Goal: Task Accomplishment & Management: Use online tool/utility

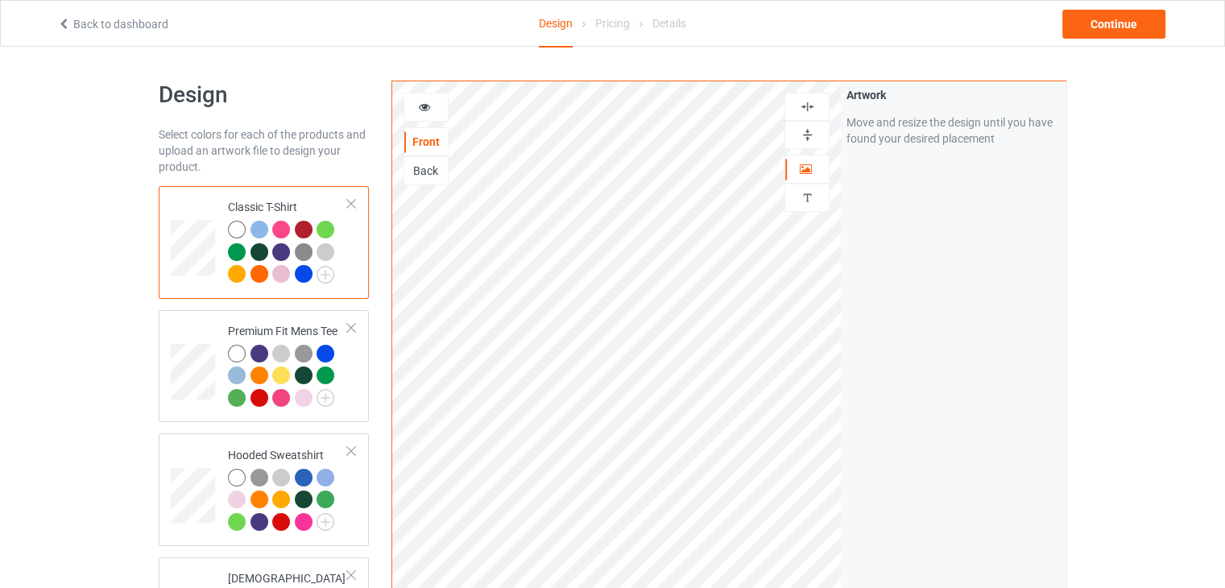
click at [429, 173] on div "Back" at bounding box center [425, 171] width 43 height 16
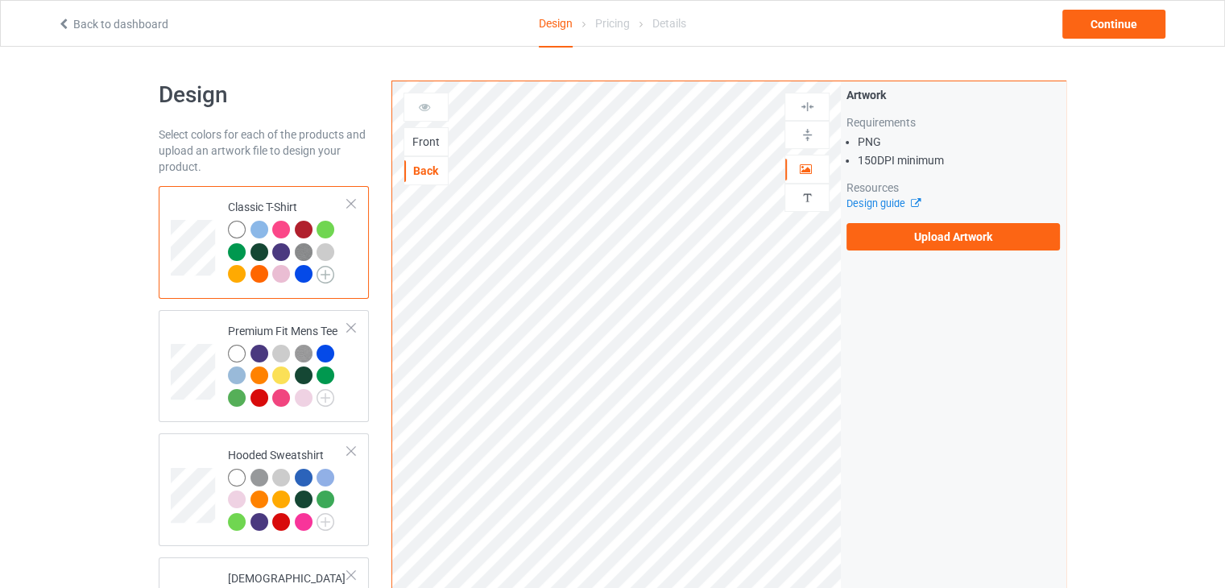
click at [324, 269] on img at bounding box center [326, 275] width 18 height 18
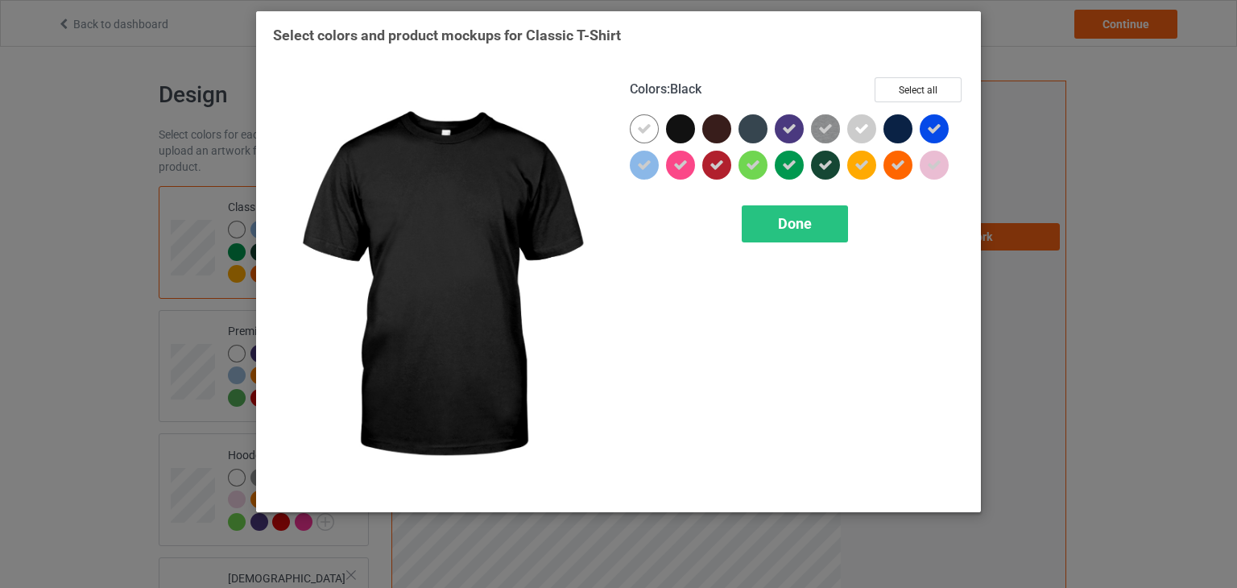
click at [674, 122] on div at bounding box center [680, 128] width 29 height 29
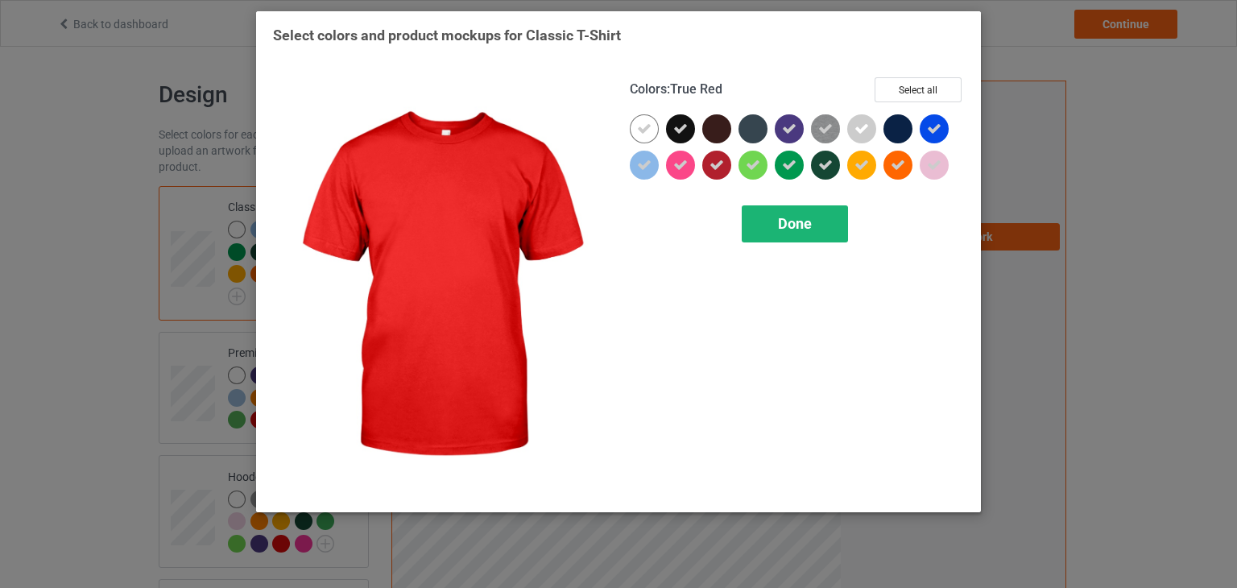
click at [764, 222] on div "Done" at bounding box center [795, 223] width 106 height 37
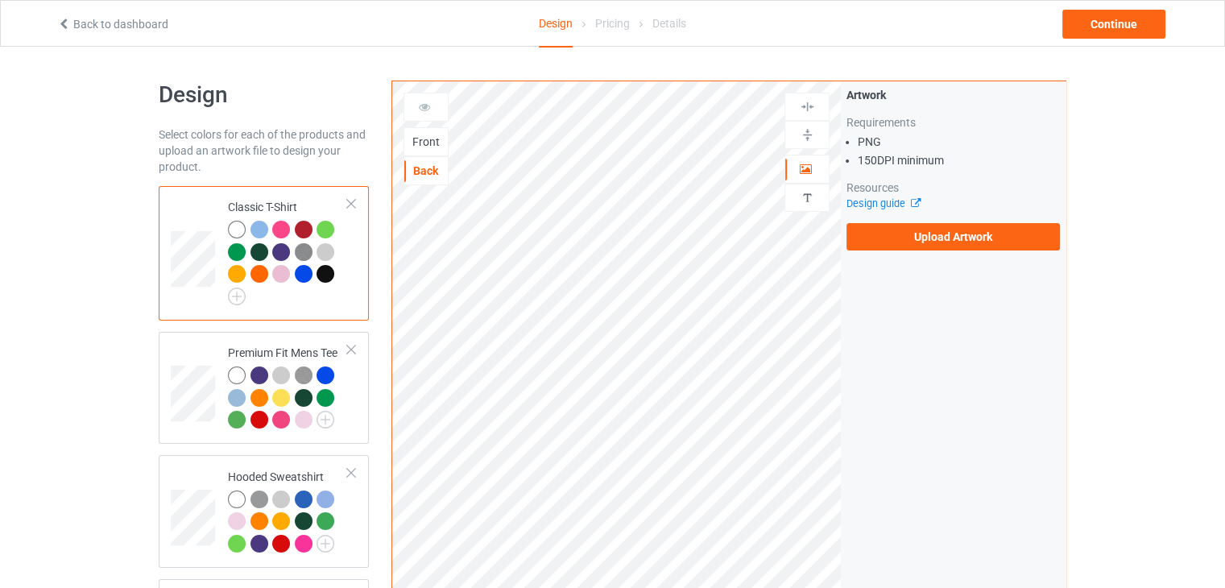
click at [322, 268] on div at bounding box center [326, 274] width 18 height 18
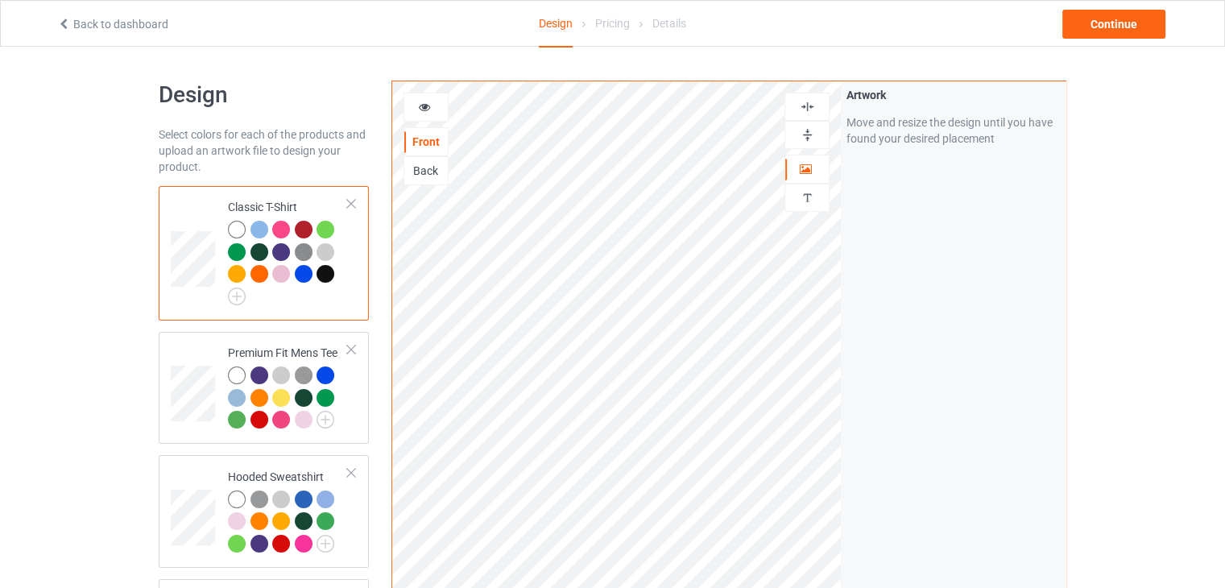
click at [325, 278] on div at bounding box center [326, 274] width 18 height 18
click at [429, 168] on div "Back" at bounding box center [425, 171] width 43 height 16
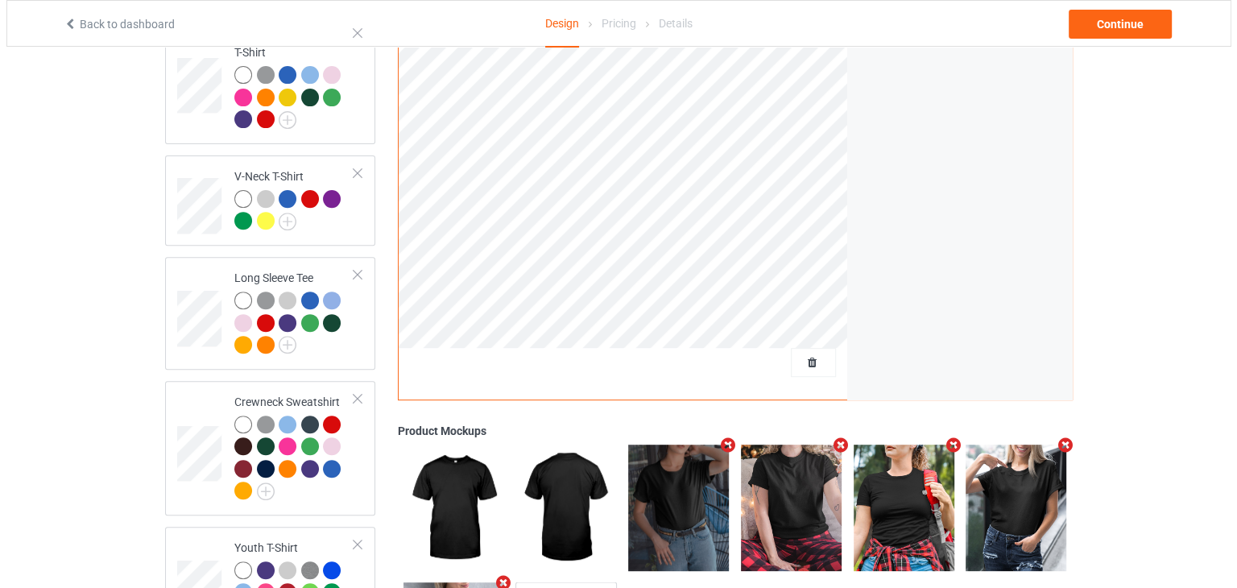
scroll to position [704, 0]
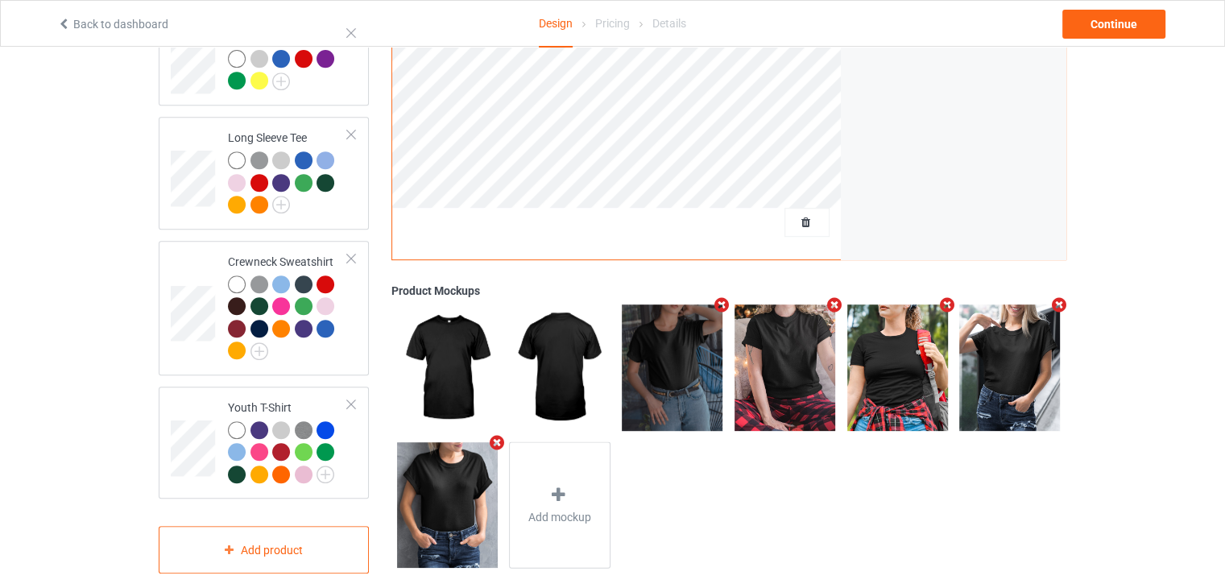
click at [716, 296] on icon "Remove mockup" at bounding box center [722, 304] width 20 height 17
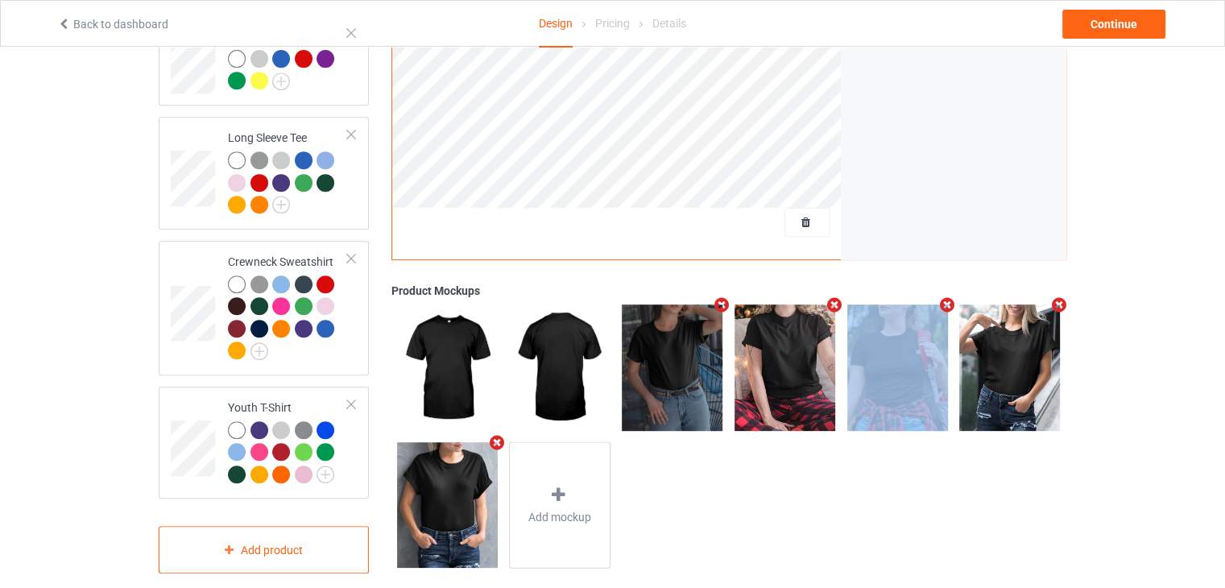
click at [824, 296] on icon "Remove mockup" at bounding box center [834, 304] width 20 height 17
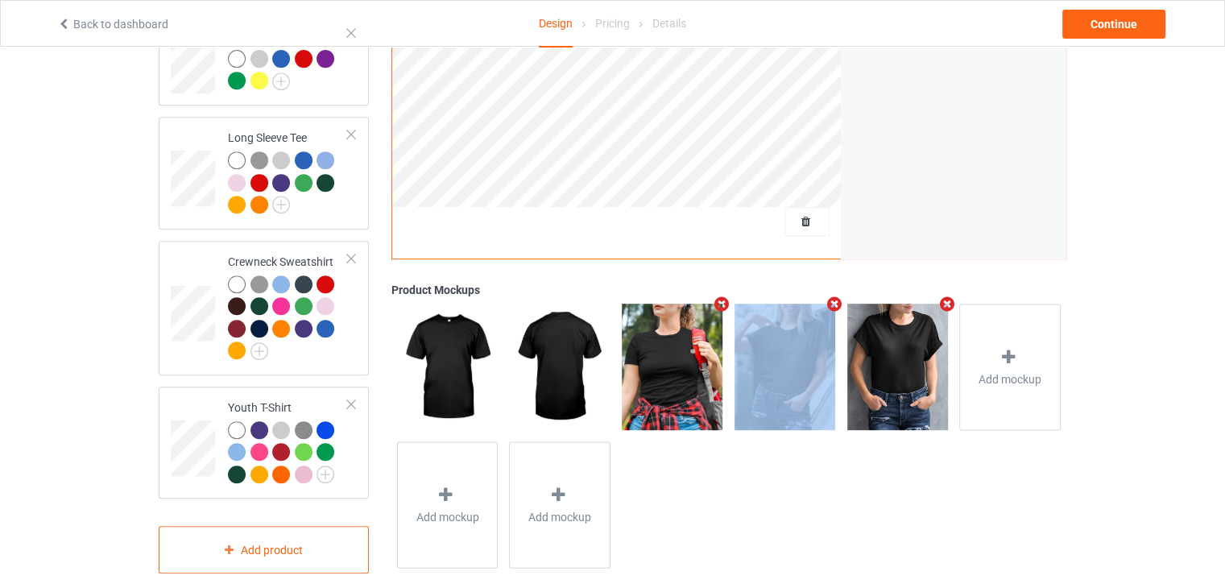
click at [716, 296] on icon "Remove mockup" at bounding box center [722, 304] width 20 height 17
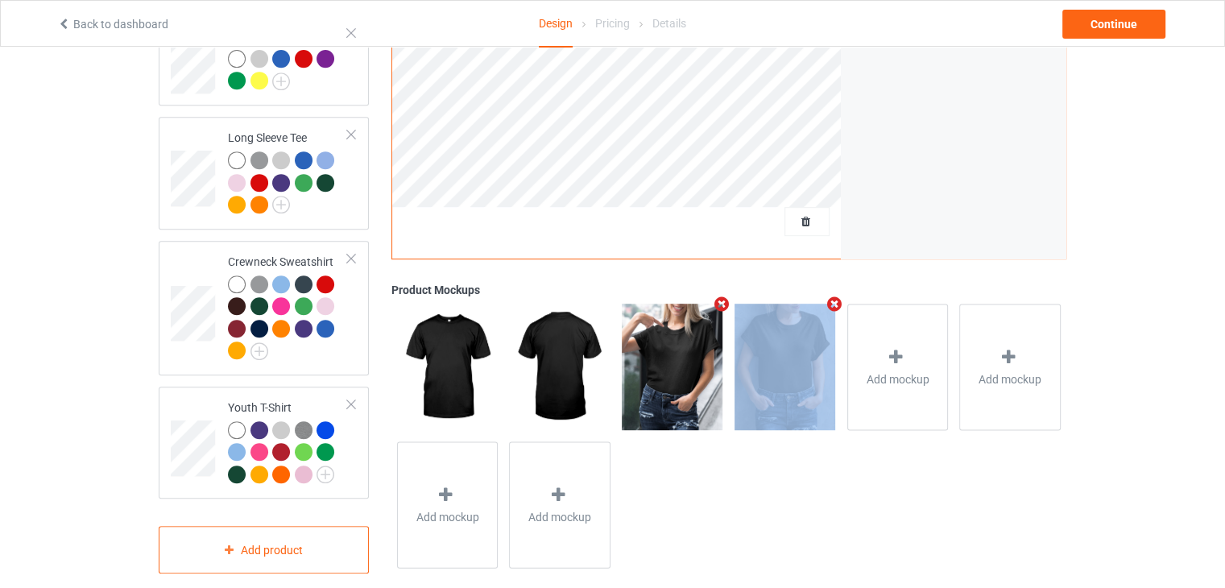
click at [716, 296] on icon "Remove mockup" at bounding box center [722, 304] width 20 height 17
click at [824, 296] on icon "Remove mockup" at bounding box center [834, 304] width 20 height 17
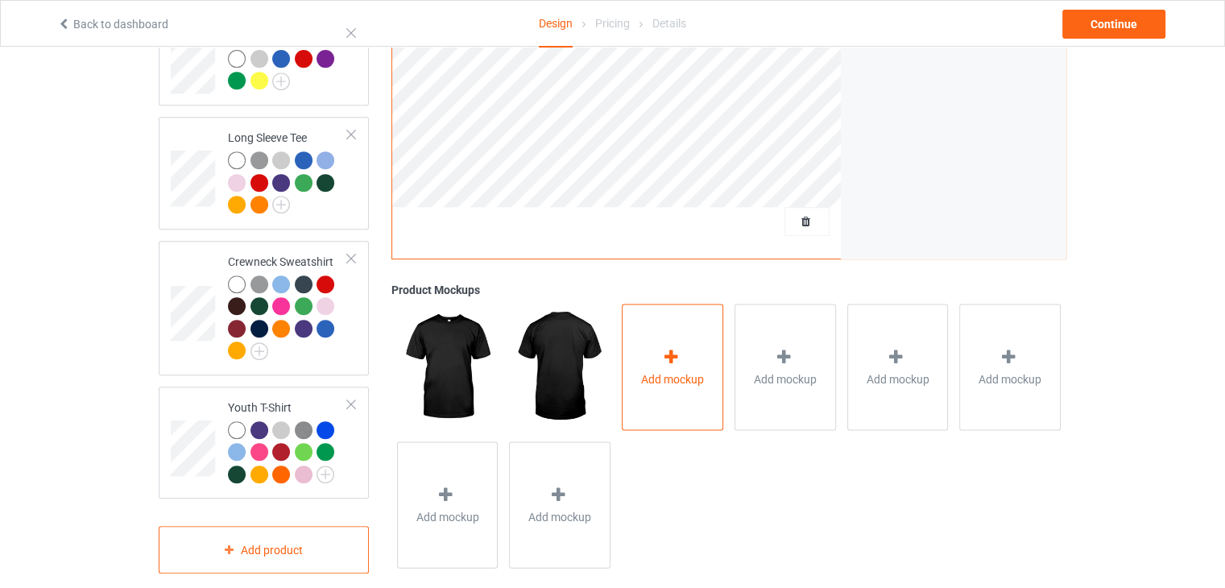
click at [684, 337] on div "Add mockup" at bounding box center [672, 367] width 101 height 126
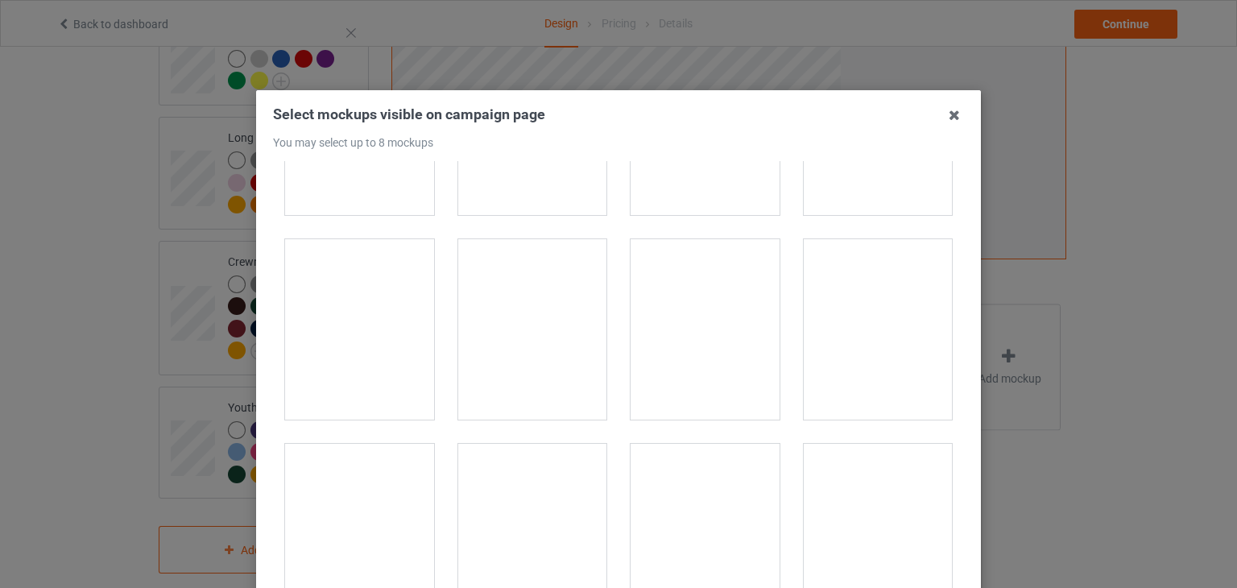
scroll to position [6766, 0]
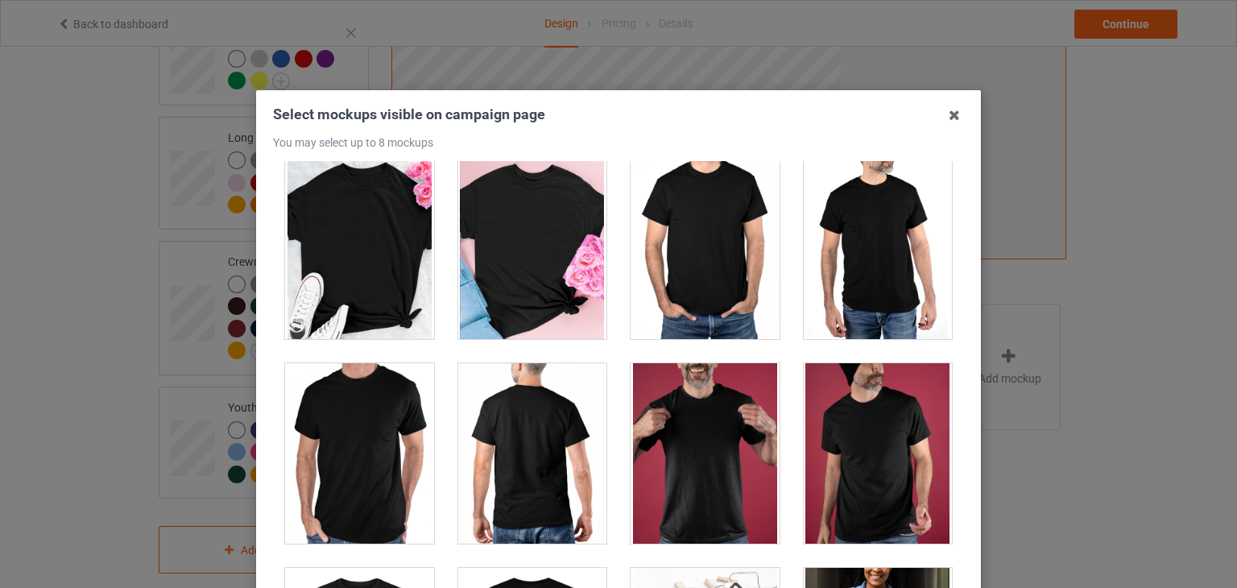
click at [525, 408] on div at bounding box center [532, 453] width 149 height 180
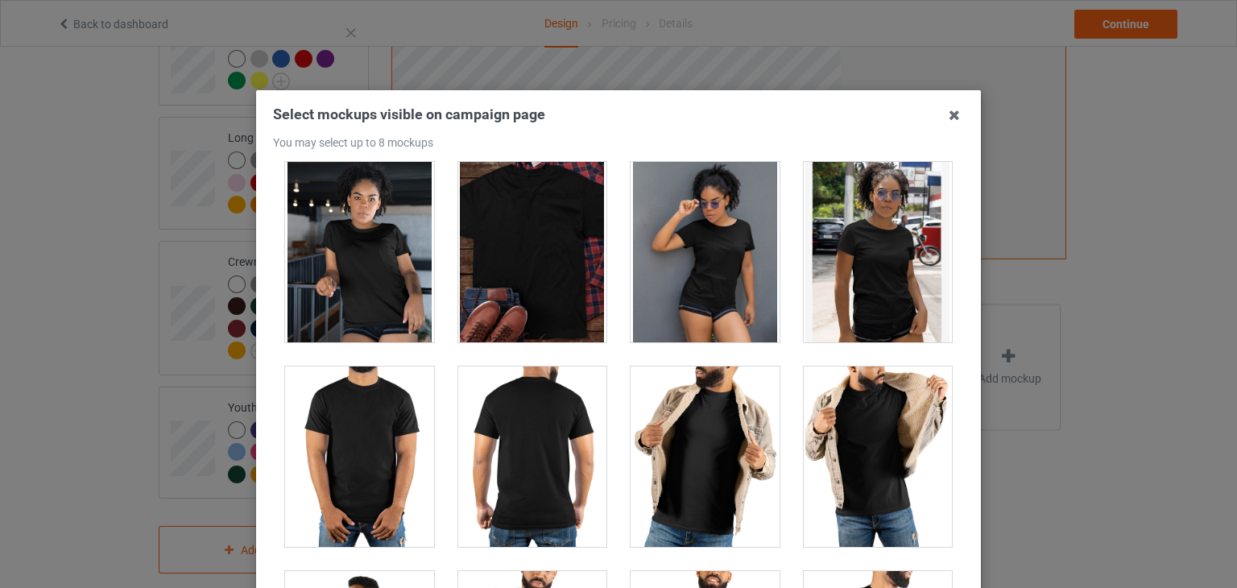
scroll to position [12162, 0]
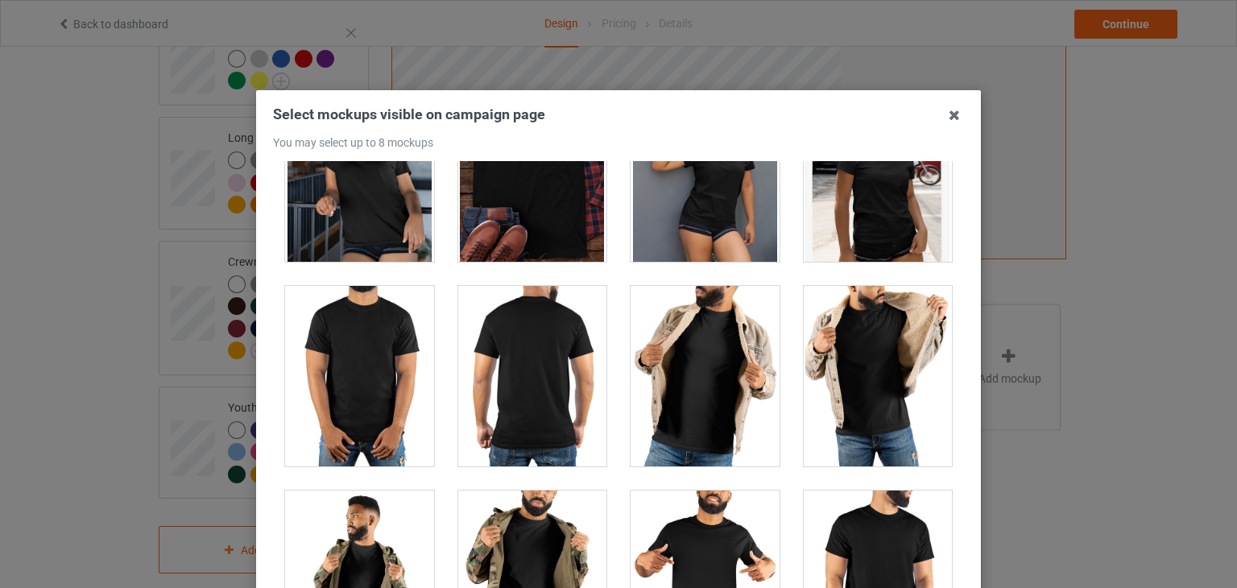
click at [508, 356] on div at bounding box center [532, 376] width 149 height 180
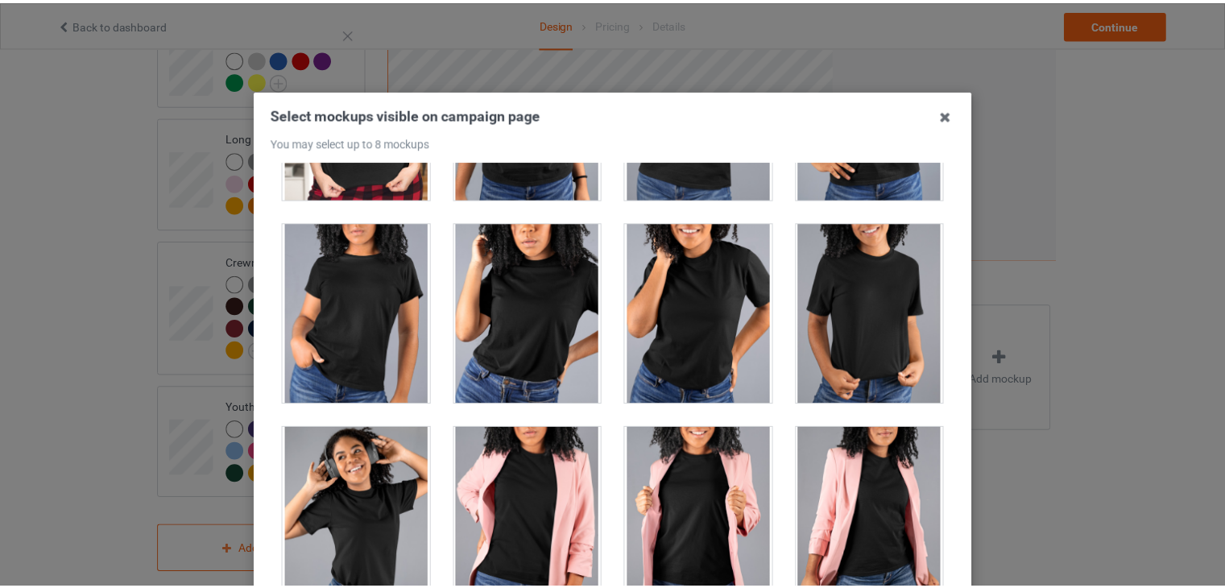
scroll to position [207, 0]
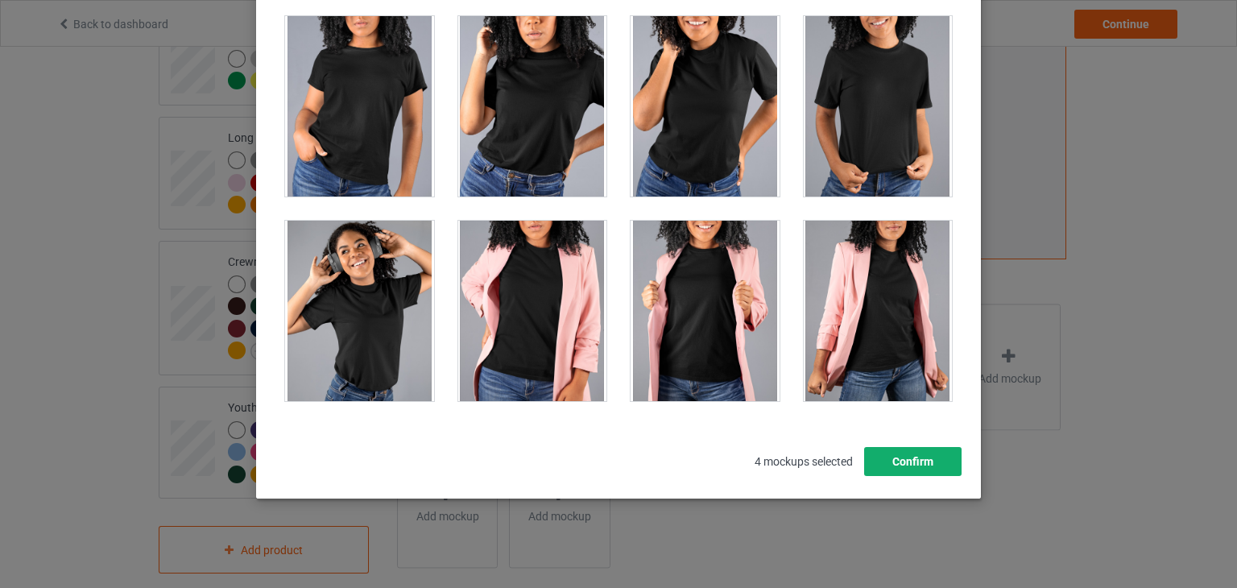
click at [918, 465] on button "Confirm" at bounding box center [912, 461] width 97 height 29
